Goal: Use online tool/utility: Utilize a website feature to perform a specific function

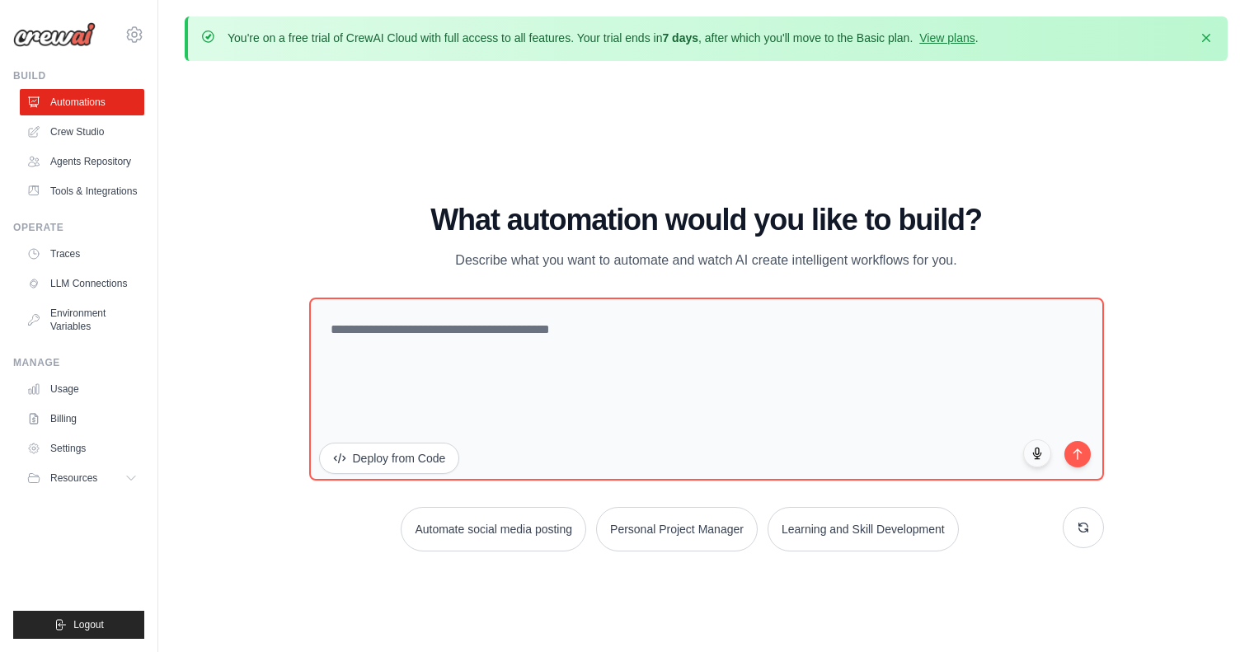
scroll to position [57, 0]
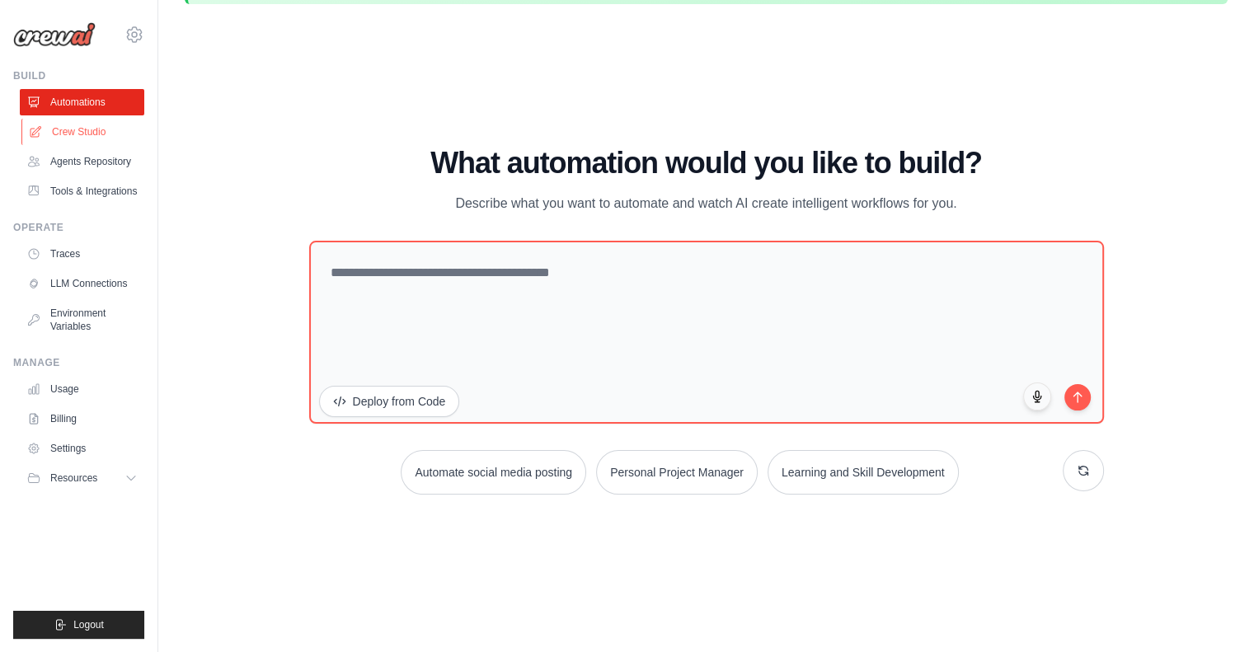
click at [79, 134] on link "Crew Studio" at bounding box center [83, 132] width 125 height 26
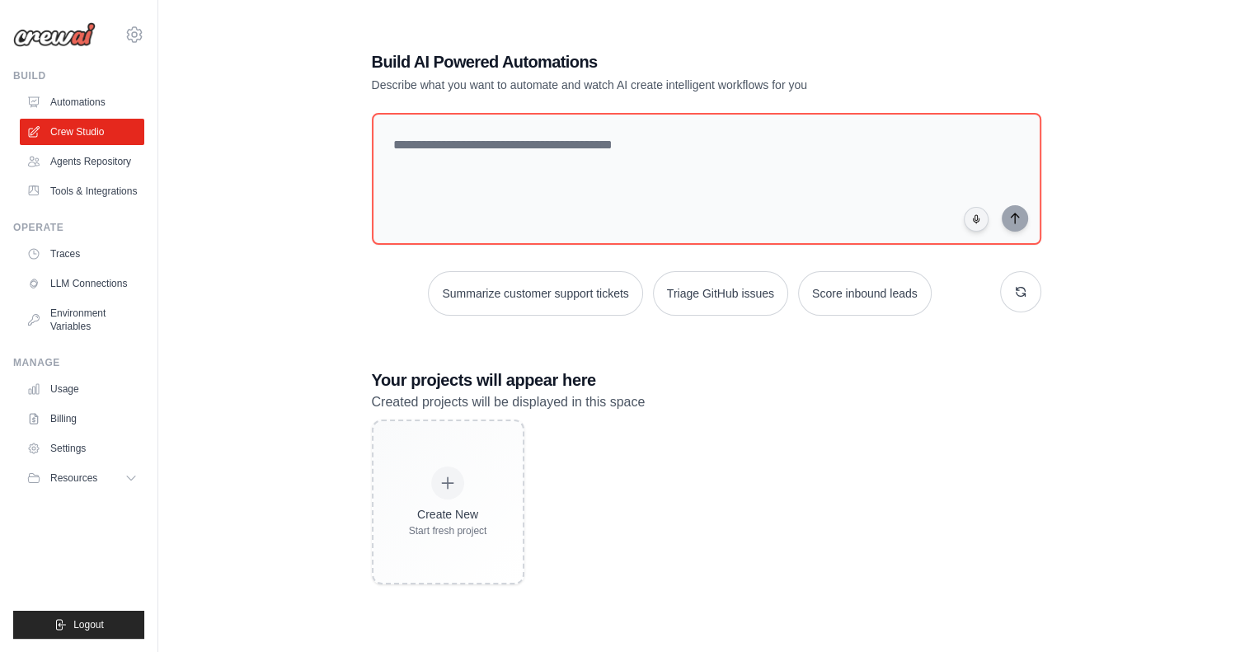
scroll to position [90, 0]
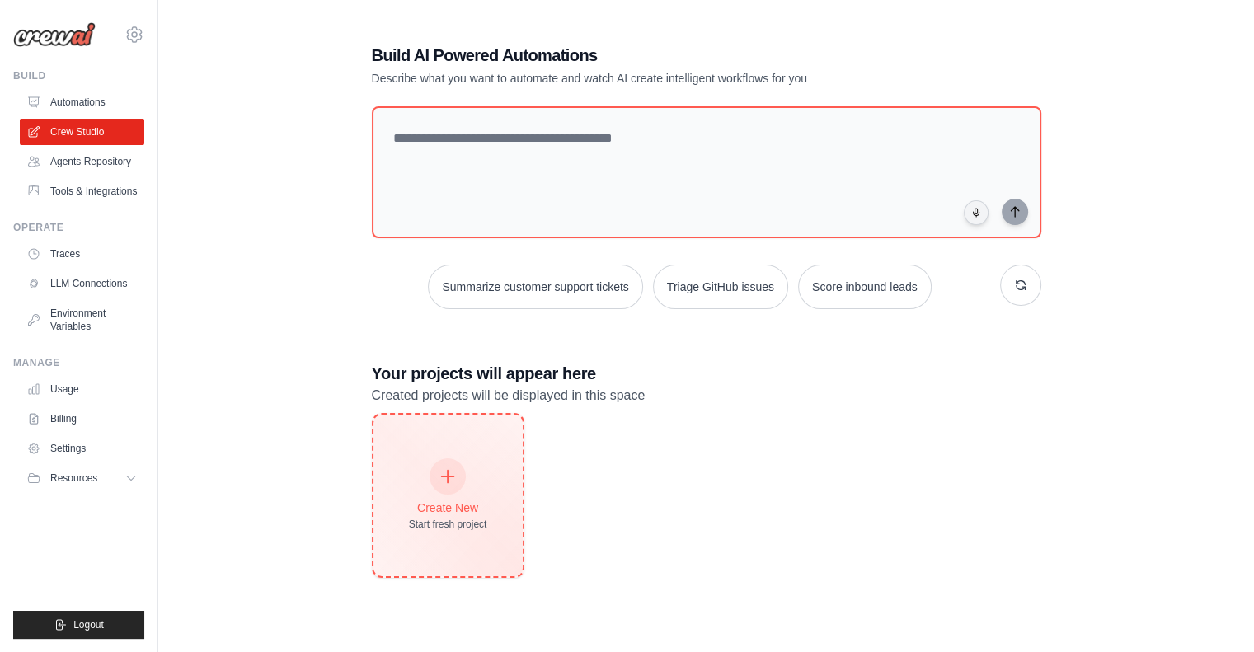
click at [447, 468] on icon at bounding box center [448, 477] width 18 height 18
click at [446, 479] on icon at bounding box center [448, 477] width 18 height 18
